Goal: Find contact information: Find contact information

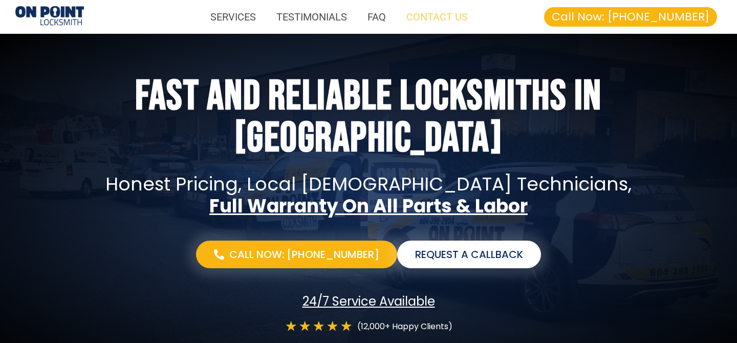
click at [438, 18] on link "CONTACT US" at bounding box center [437, 17] width 82 height 24
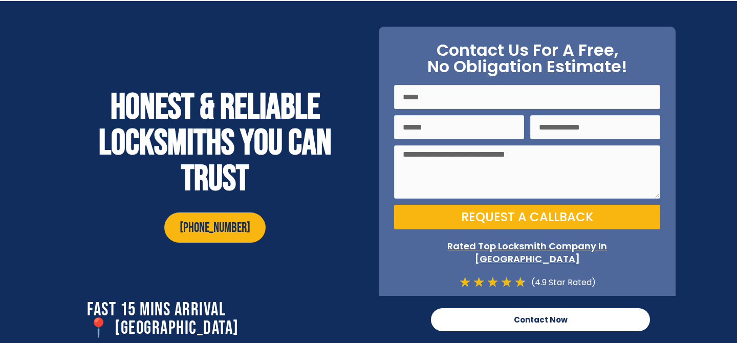
scroll to position [3557, 0]
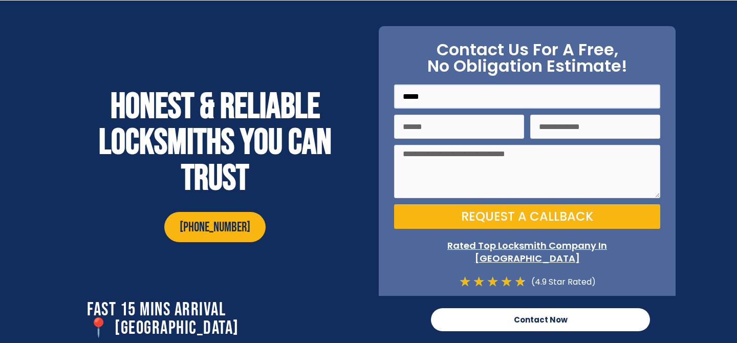
click at [436, 95] on input "Name" at bounding box center [527, 96] width 266 height 24
click at [341, 202] on div "Honest & reliable locksmiths you can trust [PHONE_NUMBER]" at bounding box center [214, 165] width 307 height 278
